Goal: Information Seeking & Learning: Learn about a topic

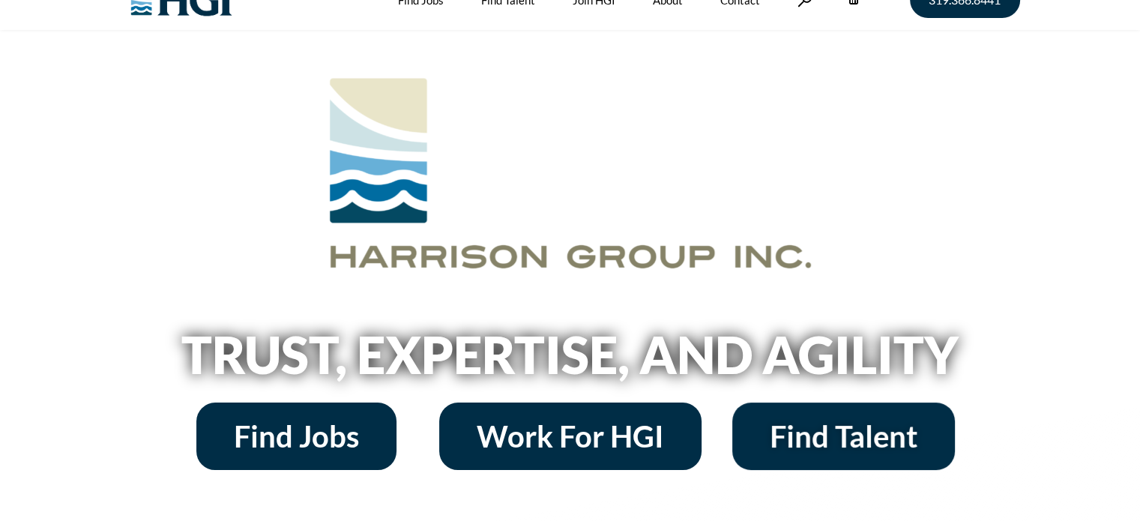
scroll to position [60, 0]
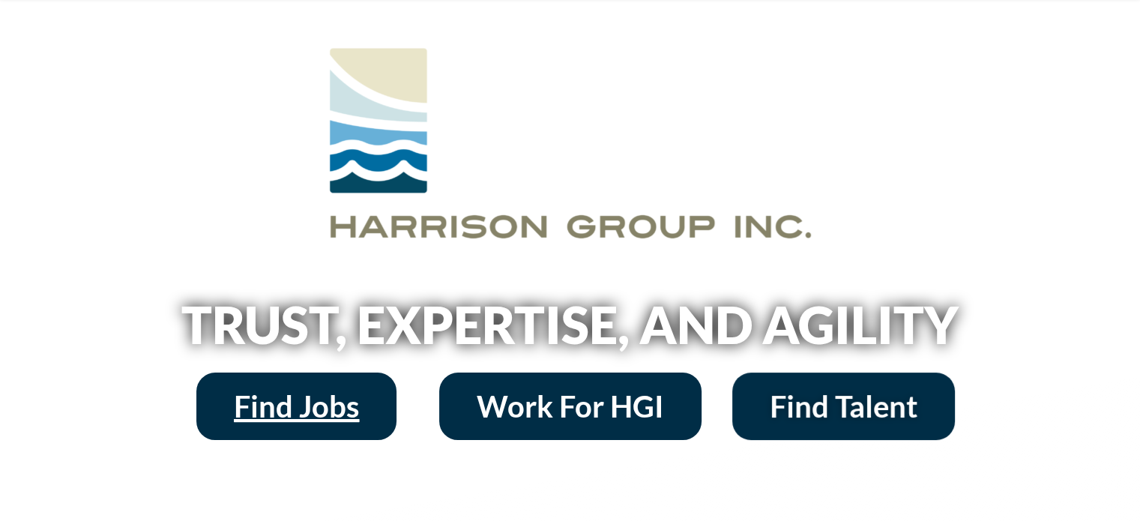
click at [318, 401] on span "Find Jobs" at bounding box center [296, 406] width 125 height 30
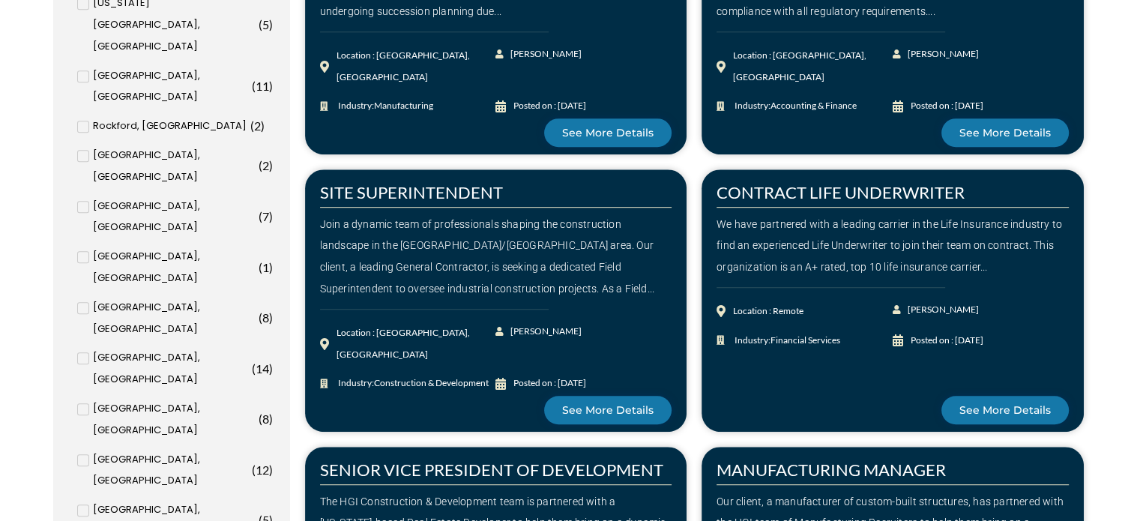
scroll to position [809, 0]
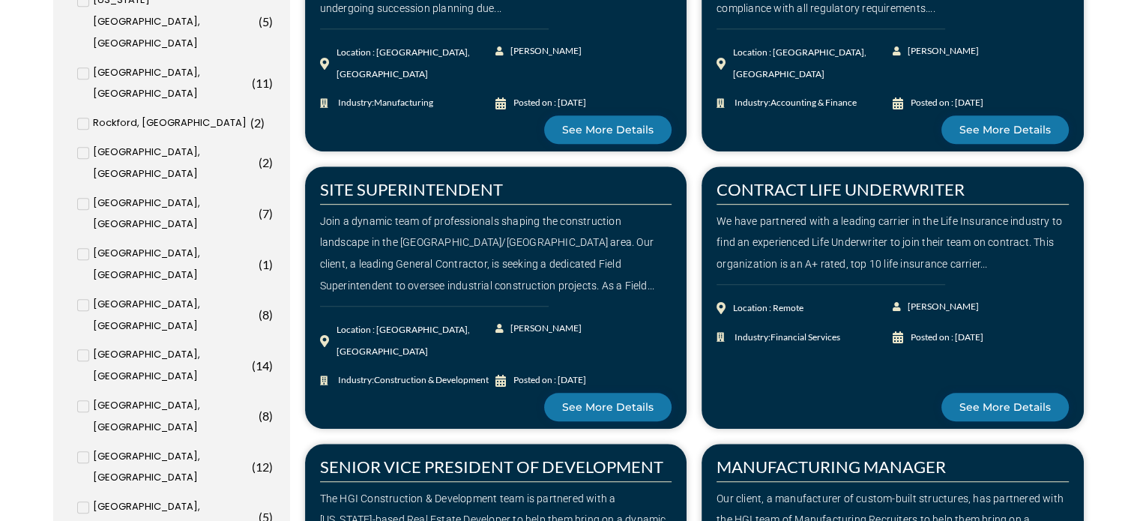
click at [0, 0] on input "[US_STATE], [GEOGRAPHIC_DATA] ( 6 )" at bounding box center [0, 0] width 0 height 0
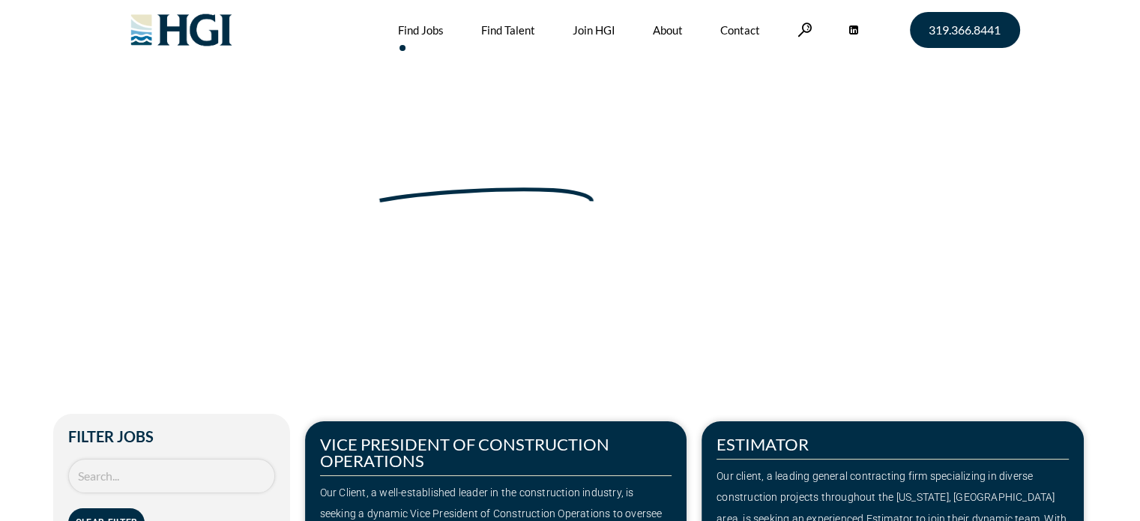
click at [136, 483] on input "Search Job" at bounding box center [171, 476] width 207 height 35
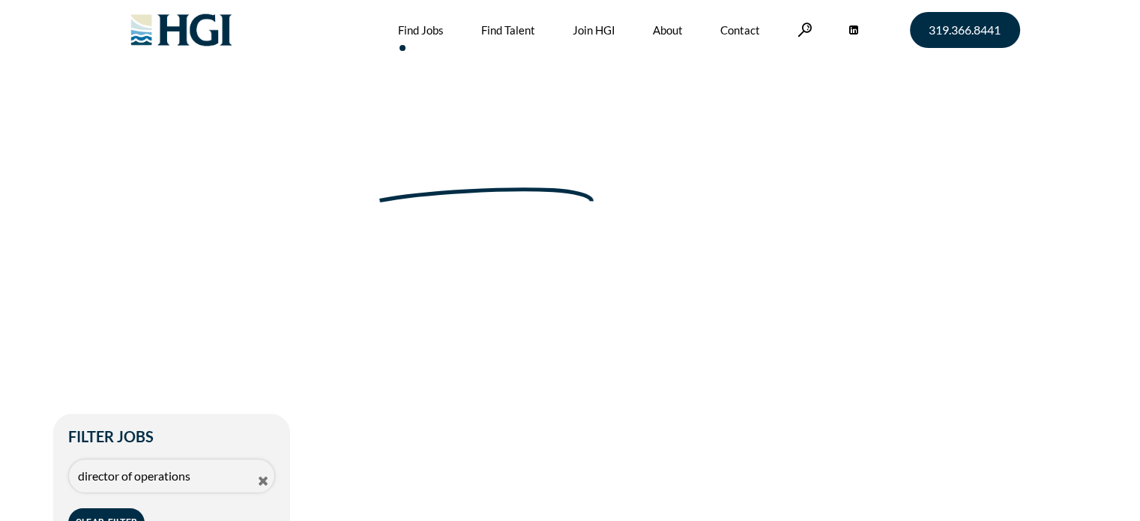
type input "director of operations"
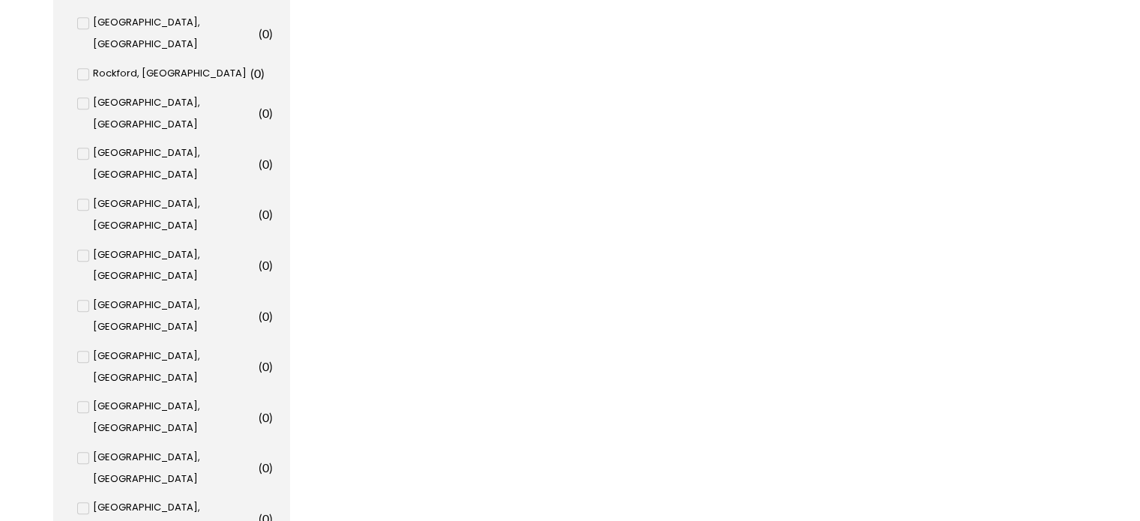
scroll to position [959, 0]
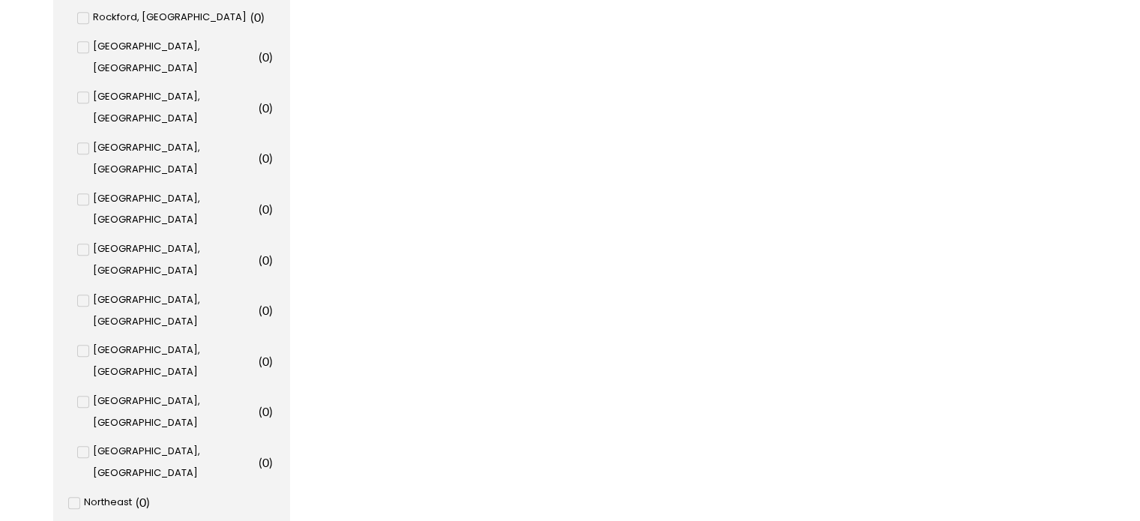
click at [0, 0] on input "[US_STATE], [GEOGRAPHIC_DATA] ( 0 )" at bounding box center [0, 0] width 0 height 0
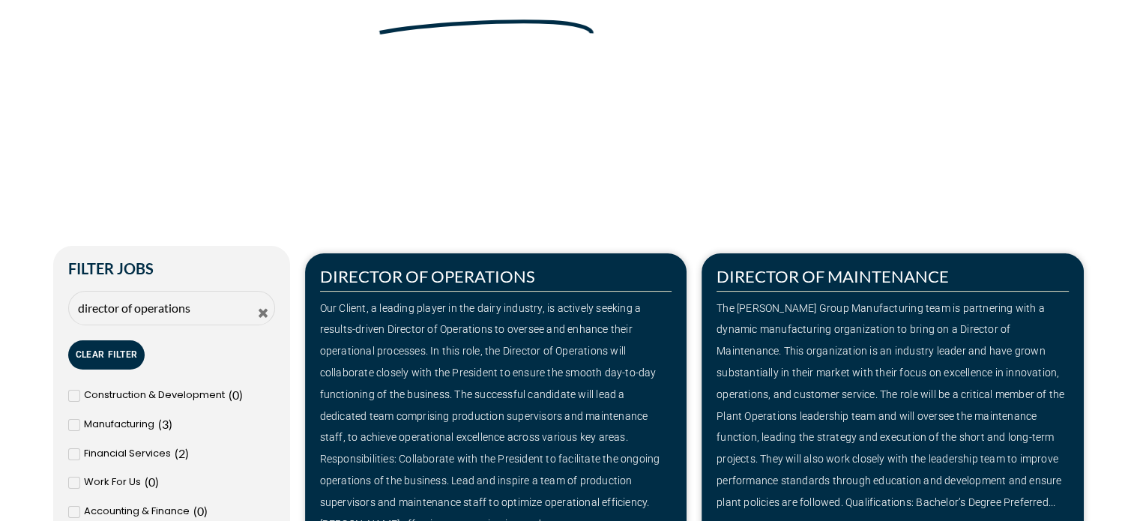
scroll to position [0, 0]
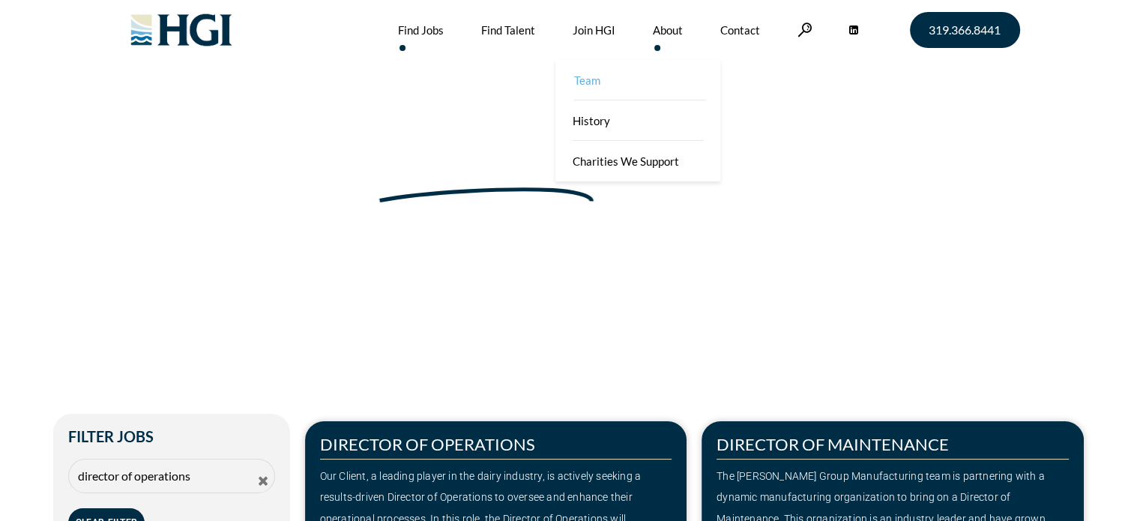
click at [655, 80] on link "Team" at bounding box center [639, 80] width 165 height 40
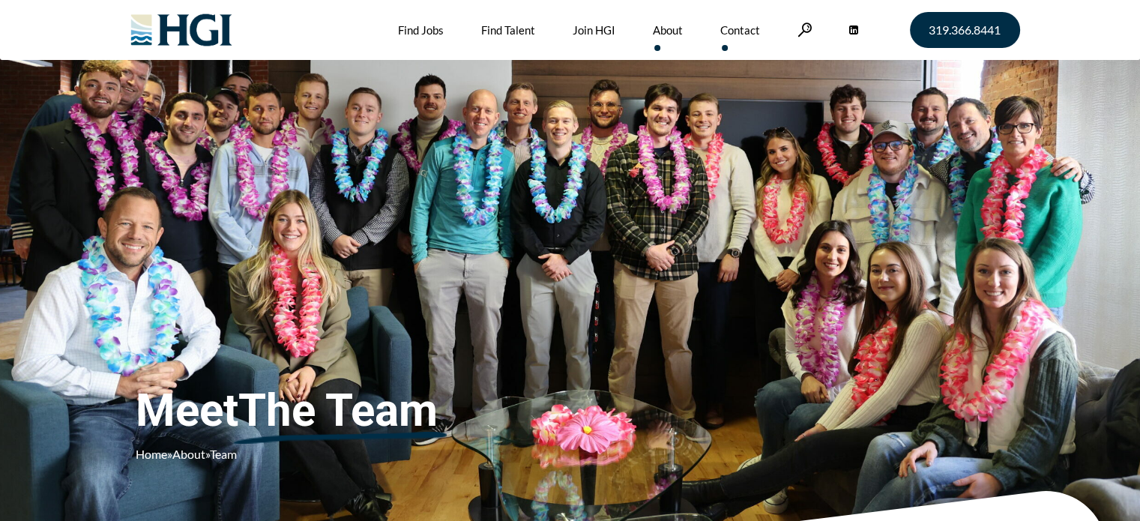
click at [739, 35] on link "Contact" at bounding box center [740, 30] width 40 height 60
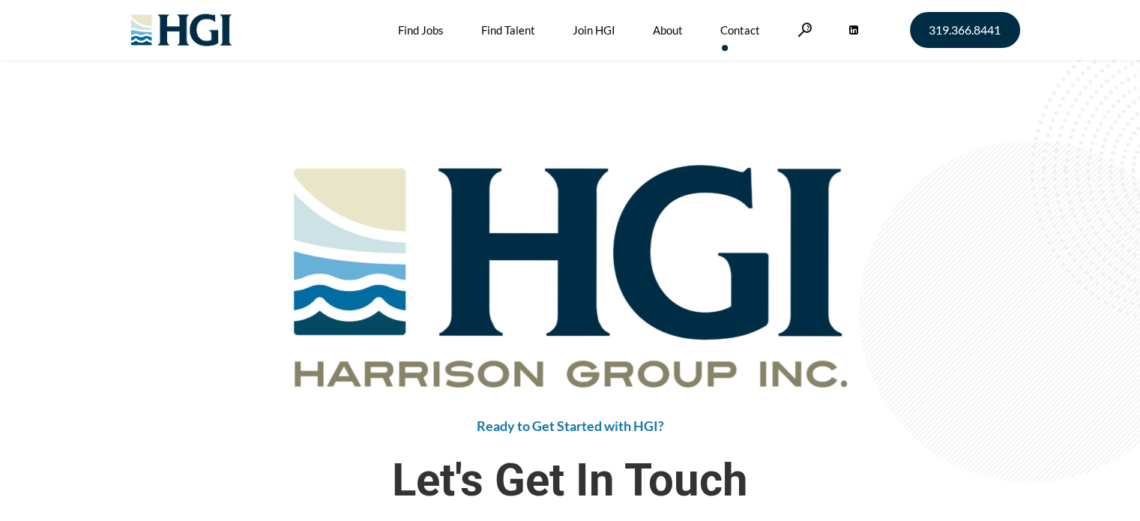
click at [260, 281] on div at bounding box center [570, 274] width 899 height 237
click at [599, 76] on link "Team" at bounding box center [639, 80] width 165 height 40
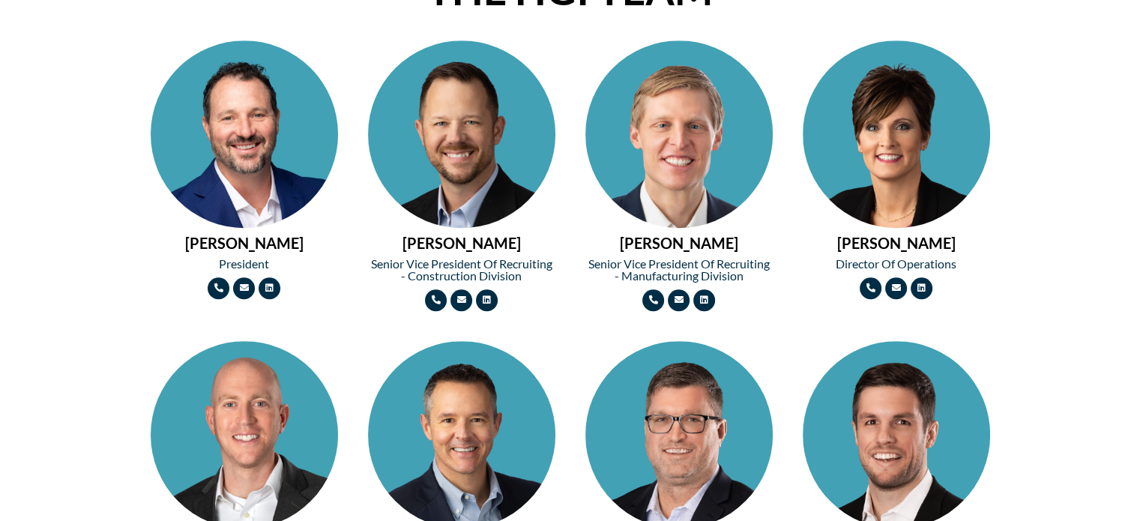
scroll to position [686, 0]
